Goal: Task Accomplishment & Management: Use online tool/utility

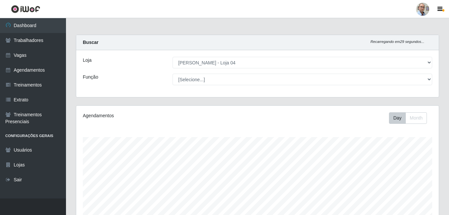
select select "251"
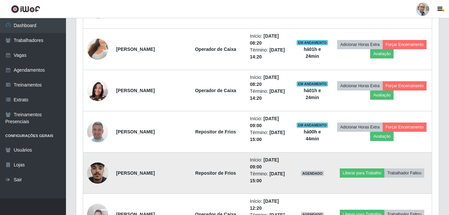
scroll to position [725, 0]
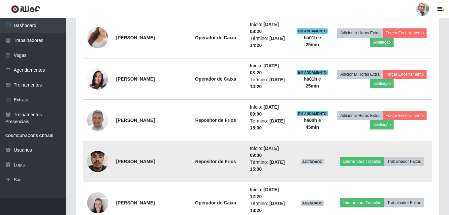
click at [95, 158] on img at bounding box center [97, 161] width 21 height 38
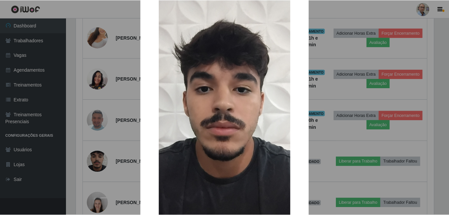
scroll to position [77, 0]
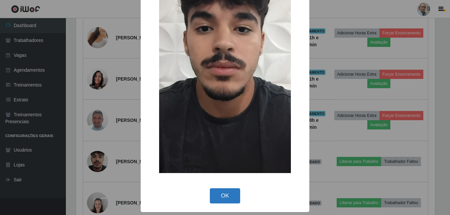
click at [222, 195] on button "OK" at bounding box center [225, 195] width 31 height 15
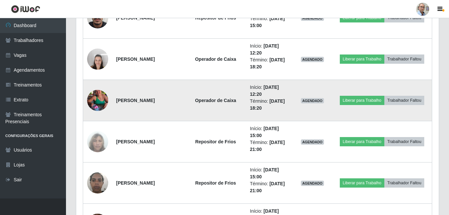
scroll to position [890, 0]
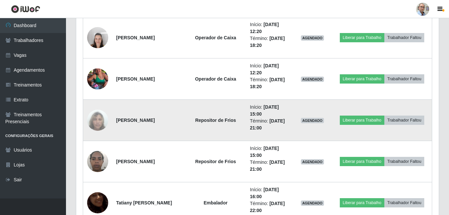
click at [99, 122] on img at bounding box center [97, 120] width 21 height 38
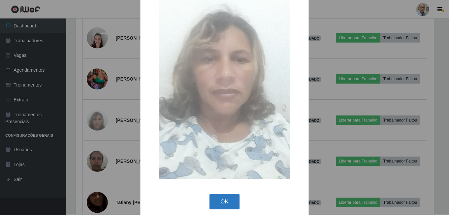
scroll to position [77, 0]
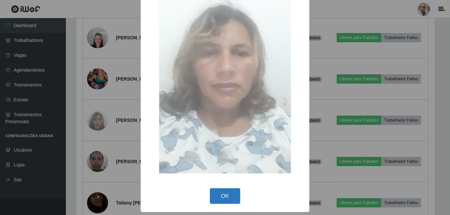
click at [226, 195] on button "OK" at bounding box center [225, 195] width 31 height 15
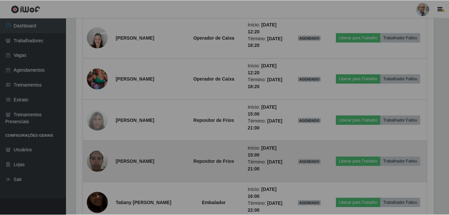
scroll to position [137, 362]
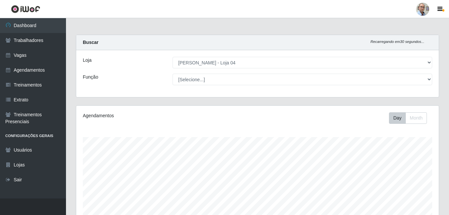
select select "251"
